Goal: Task Accomplishment & Management: Manage account settings

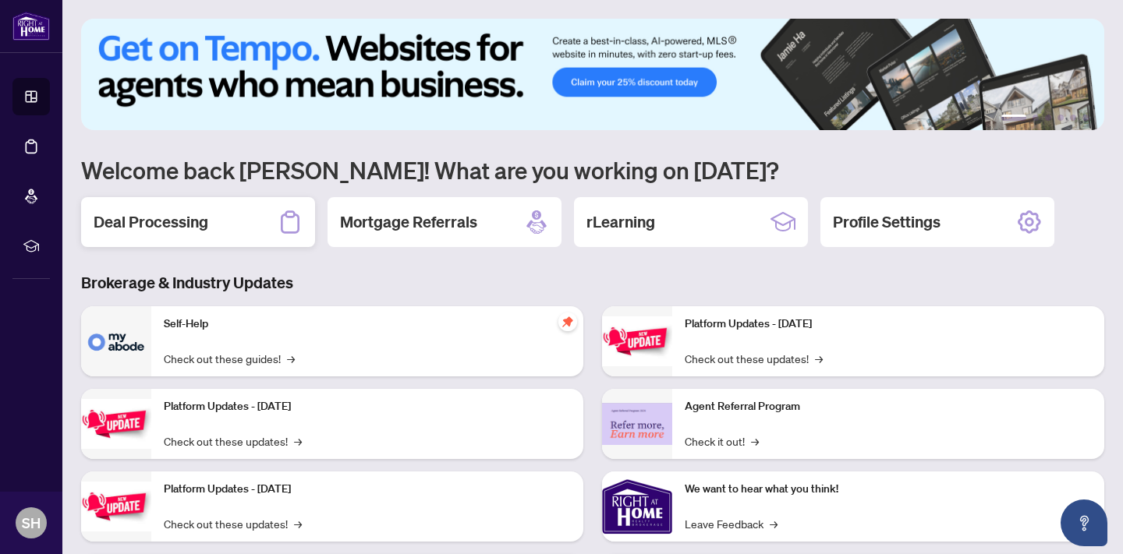
click at [176, 219] on h2 "Deal Processing" at bounding box center [151, 222] width 115 height 22
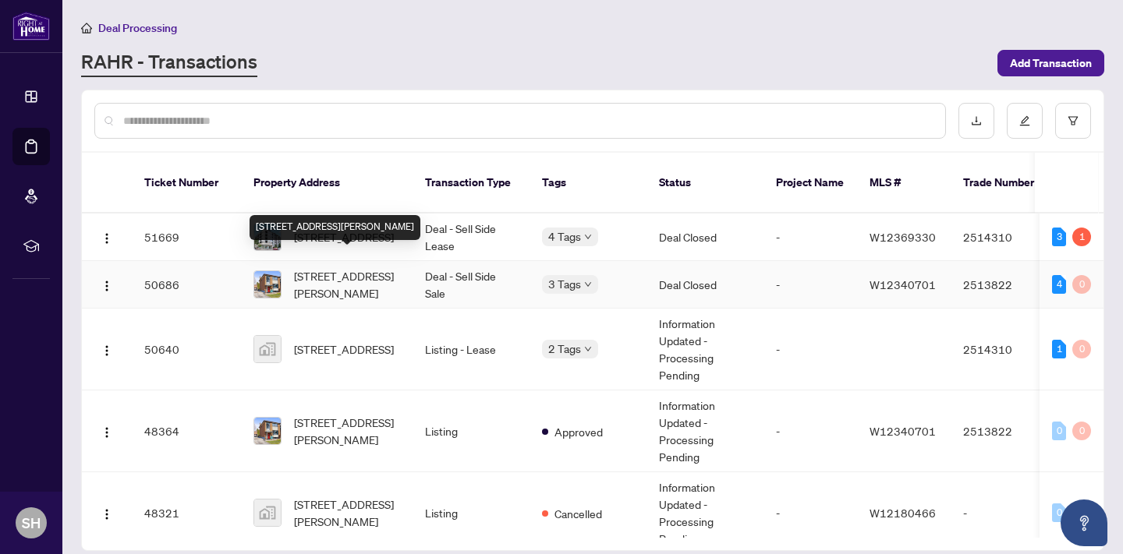
click at [380, 267] on span "[STREET_ADDRESS][PERSON_NAME]" at bounding box center [347, 284] width 106 height 34
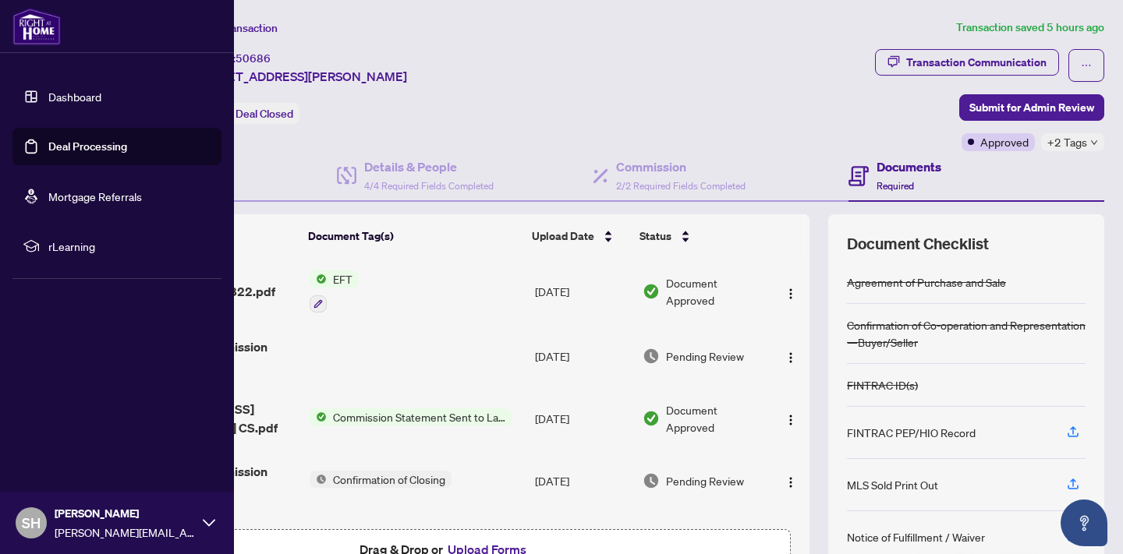
click at [48, 94] on link "Dashboard" at bounding box center [74, 97] width 53 height 14
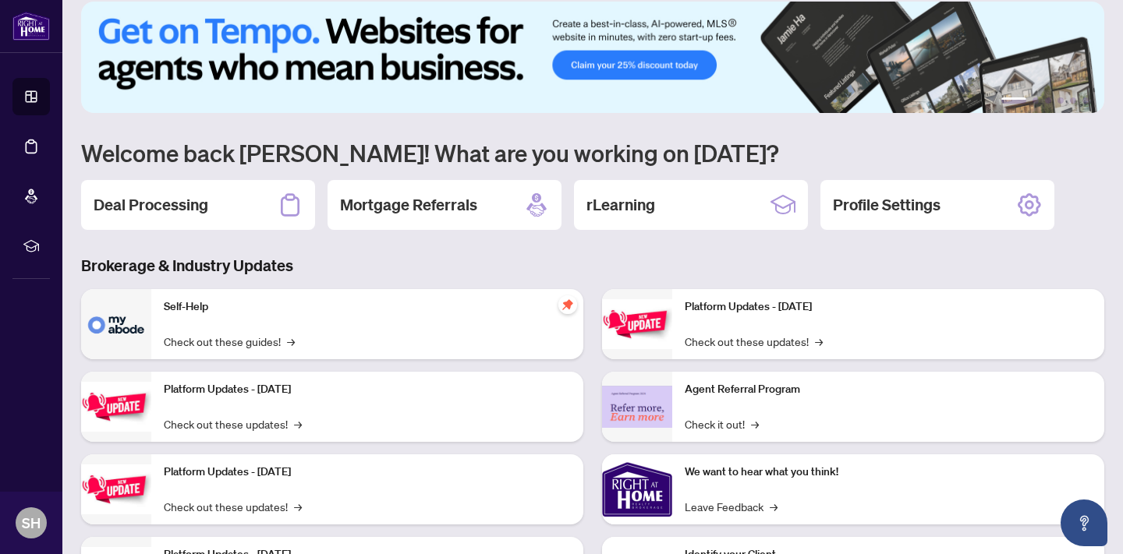
scroll to position [23, 0]
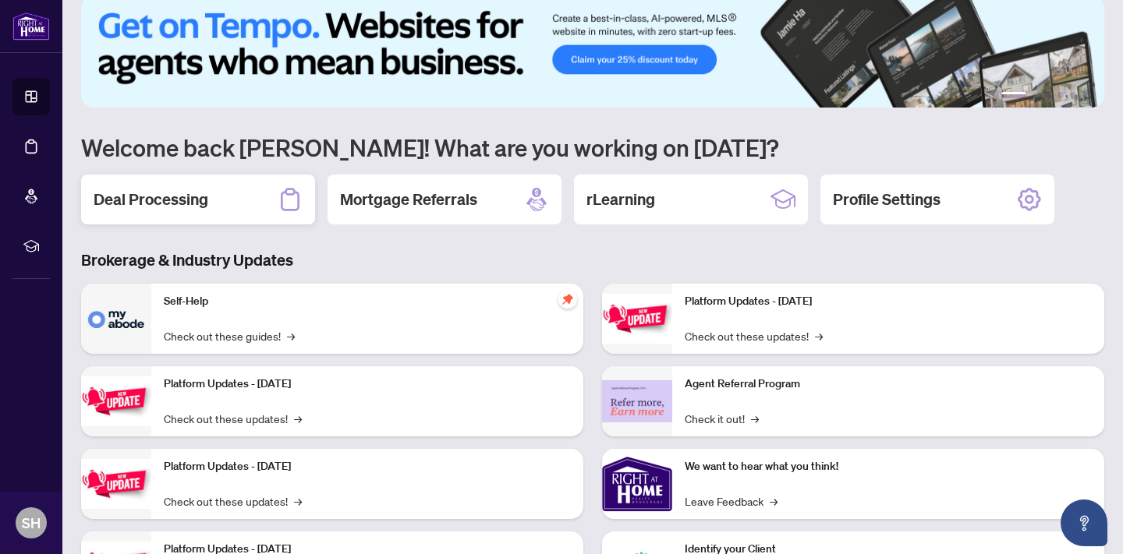
click at [207, 198] on h2 "Deal Processing" at bounding box center [151, 200] width 115 height 22
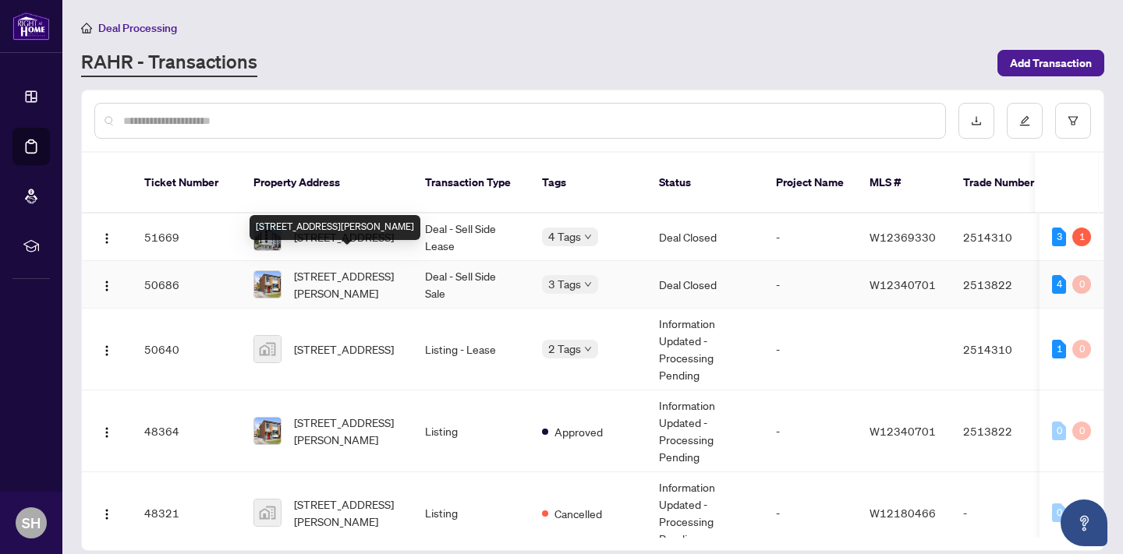
click at [349, 269] on span "[STREET_ADDRESS][PERSON_NAME]" at bounding box center [347, 284] width 106 height 34
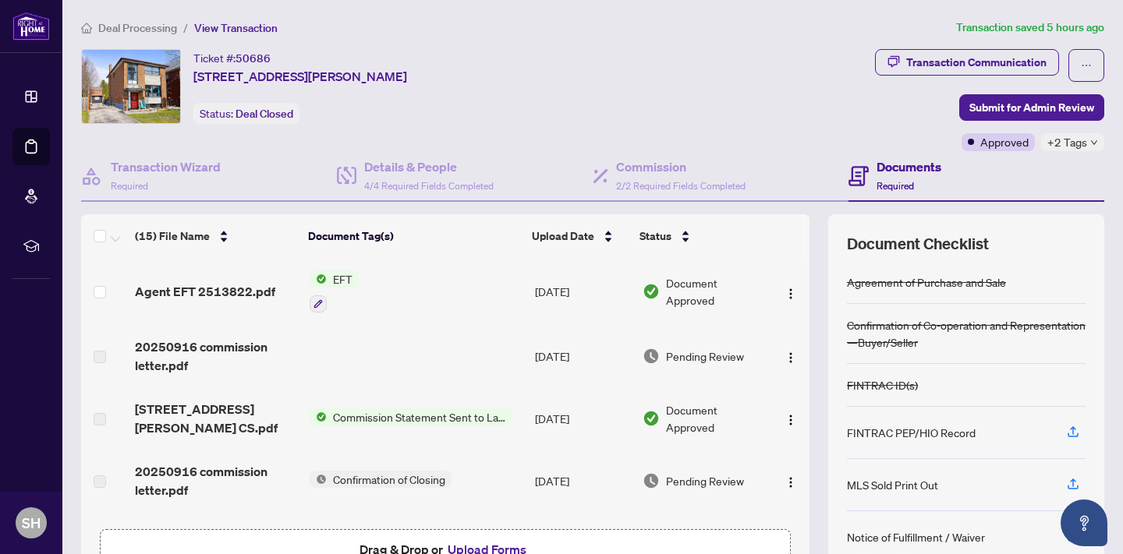
click at [243, 284] on span "Agent EFT 2513822.pdf" at bounding box center [205, 291] width 140 height 19
